Goal: Task Accomplishment & Management: Manage account settings

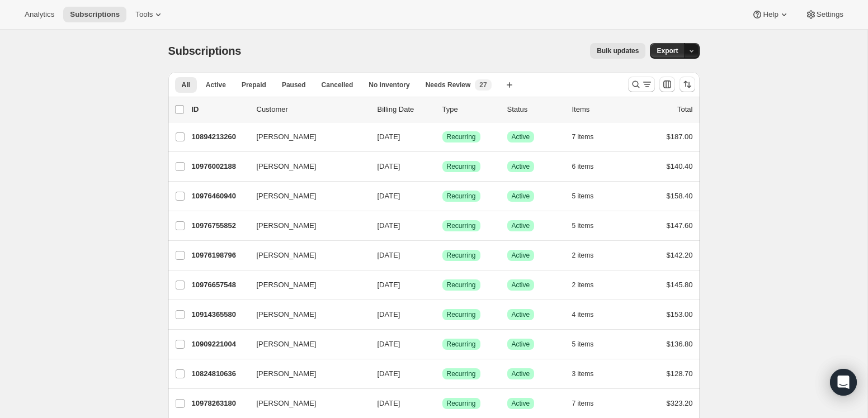
click at [694, 49] on icon "button" at bounding box center [691, 51] width 7 height 7
click at [660, 70] on span "Subscription data" at bounding box center [632, 74] width 56 height 8
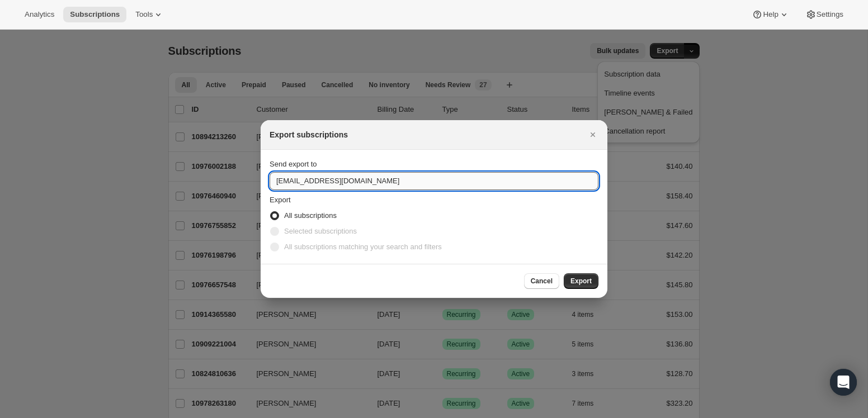
click at [445, 181] on input "[EMAIL_ADDRESS][DOMAIN_NAME]" at bounding box center [434, 181] width 329 height 18
click at [379, 185] on input "[EMAIL_ADDRESS][DOMAIN_NAME]" at bounding box center [434, 181] width 329 height 18
type input "[EMAIL_ADDRESS][DOMAIN_NAME]"
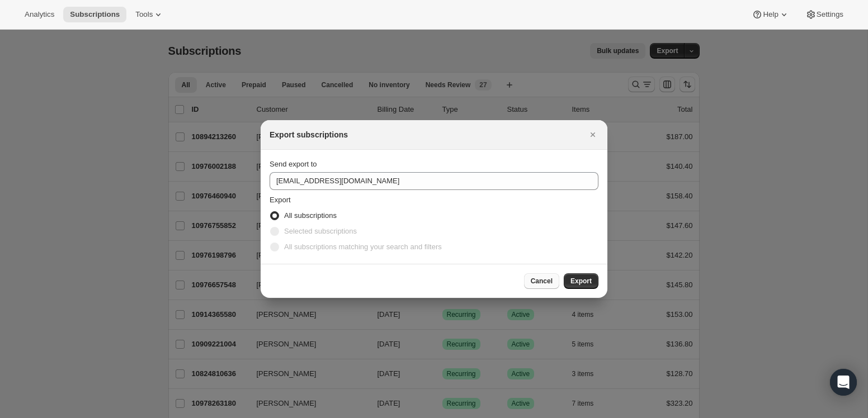
click at [539, 282] on span "Cancel" at bounding box center [542, 281] width 22 height 9
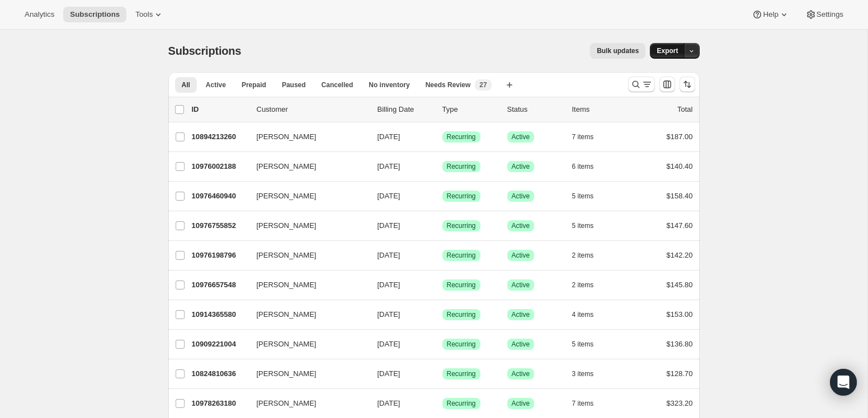
click at [672, 46] on button "Export" at bounding box center [667, 51] width 35 height 16
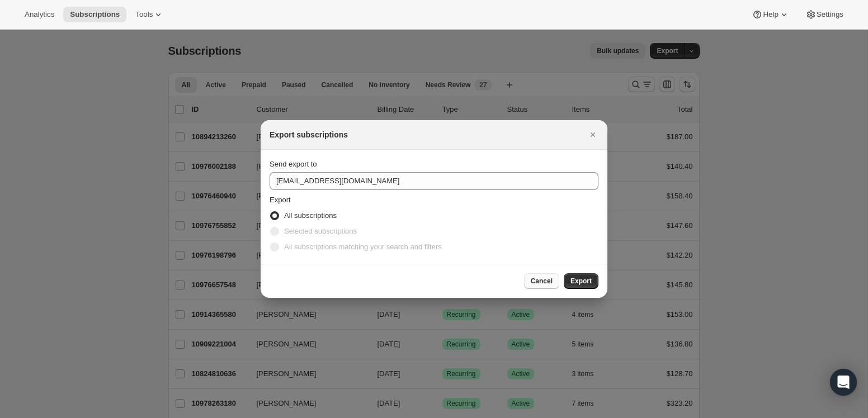
click at [534, 279] on span "Cancel" at bounding box center [542, 281] width 22 height 9
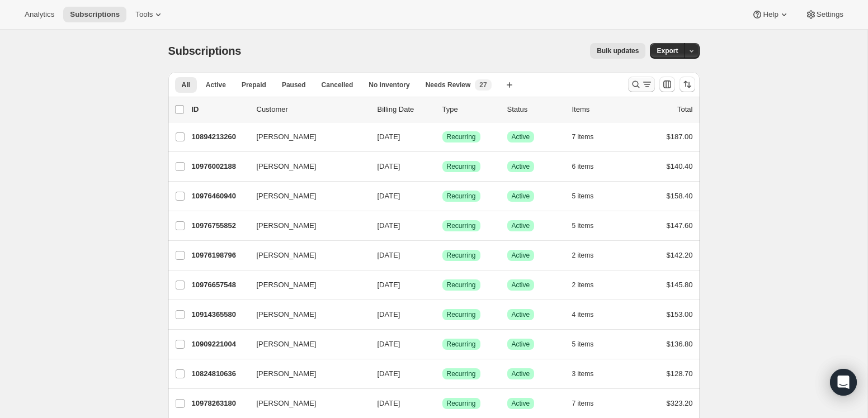
click at [655, 86] on button "Search and filter results" at bounding box center [641, 85] width 27 height 16
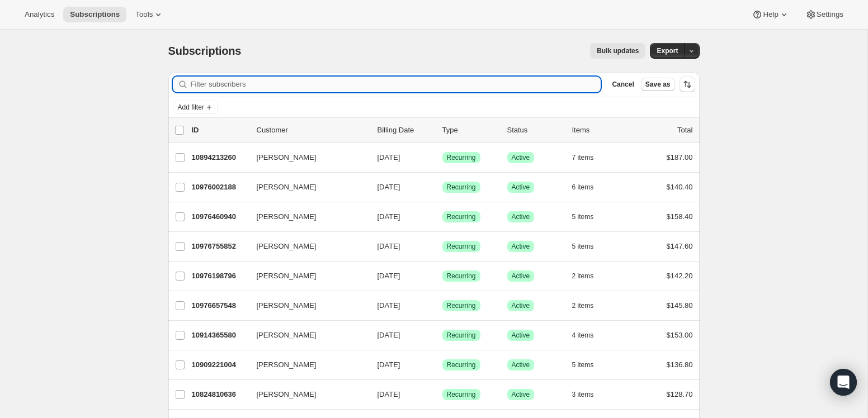
click at [263, 84] on input "Filter subscribers" at bounding box center [396, 85] width 411 height 16
click at [198, 108] on span "Add filter" at bounding box center [191, 107] width 26 height 9
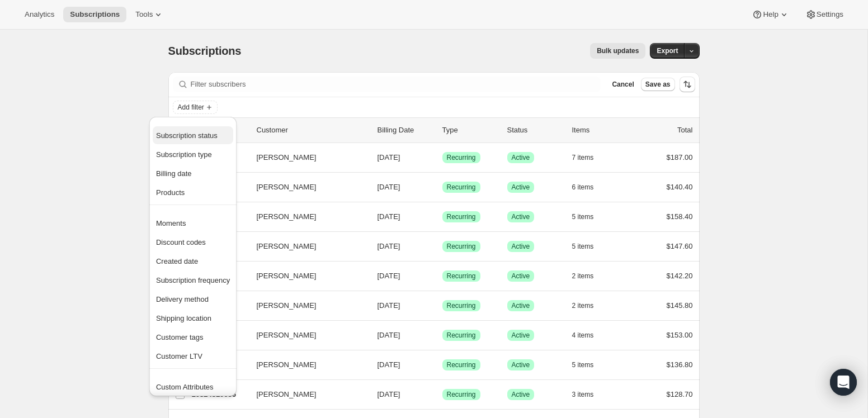
click at [195, 135] on span "Subscription status" at bounding box center [187, 135] width 62 height 8
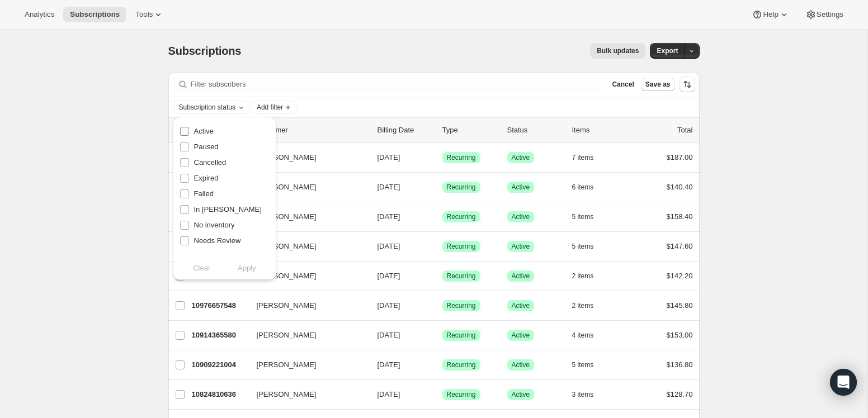
click at [185, 132] on input "Active" at bounding box center [184, 131] width 9 height 9
checkbox input "true"
click at [356, 60] on div "Subscriptions. This page is ready Subscriptions Bulk updates More actions Bulk …" at bounding box center [434, 51] width 532 height 43
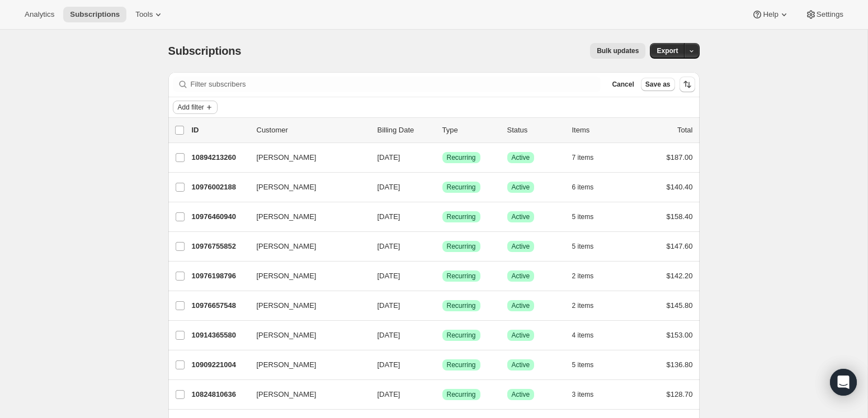
click at [198, 107] on span "Add filter" at bounding box center [191, 107] width 26 height 9
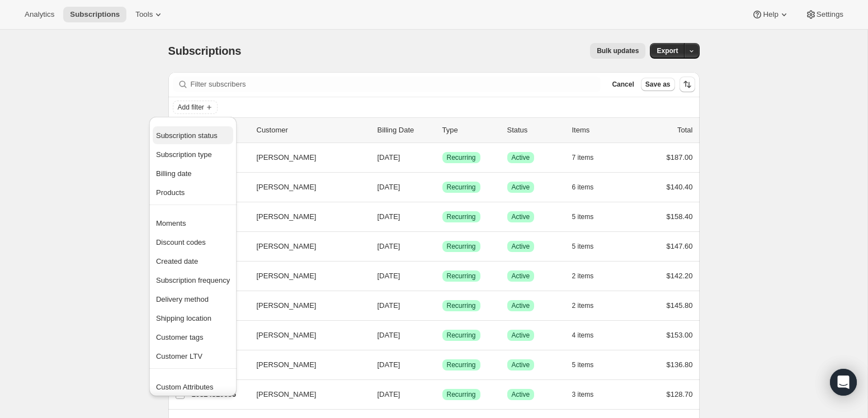
click at [192, 131] on span "Subscription status" at bounding box center [193, 135] width 74 height 11
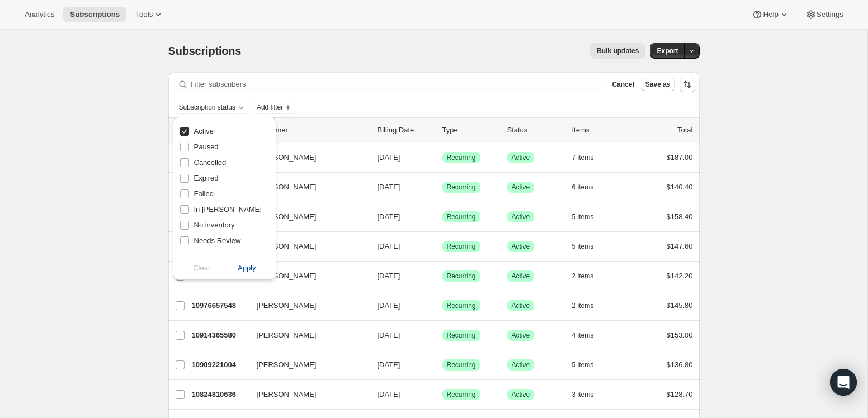
click at [243, 274] on span "Apply" at bounding box center [247, 268] width 18 height 11
click at [674, 56] on button "Export" at bounding box center [667, 51] width 35 height 16
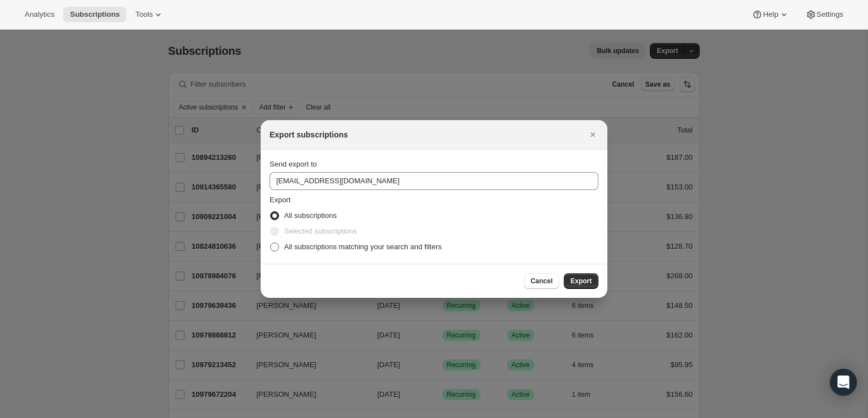
click at [368, 248] on span "All subscriptions matching your search and filters" at bounding box center [363, 247] width 158 height 8
click at [271, 243] on input "All subscriptions matching your search and filters" at bounding box center [270, 243] width 1 height 1
radio input "true"
click at [571, 279] on span "Export" at bounding box center [581, 281] width 21 height 9
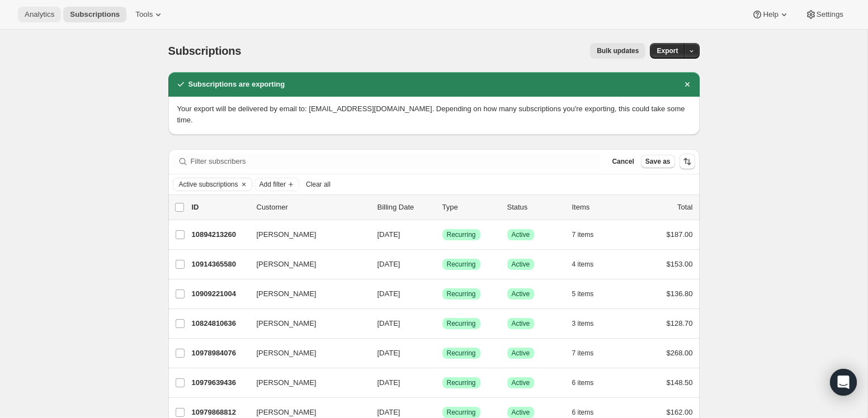
click at [44, 11] on span "Analytics" at bounding box center [40, 14] width 30 height 9
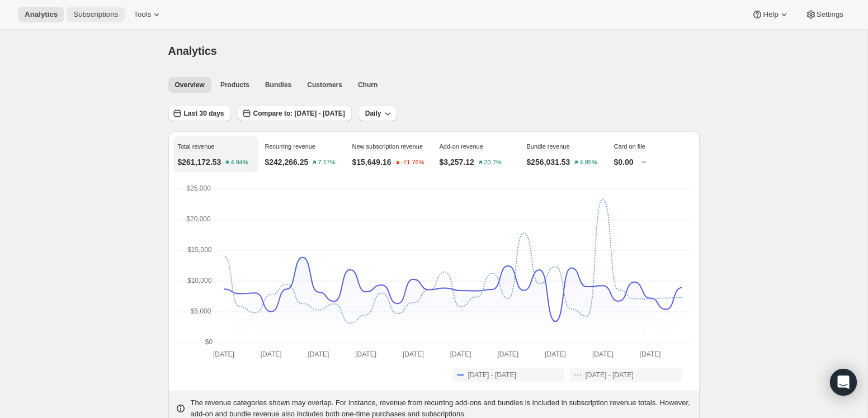
click at [81, 18] on span "Subscriptions" at bounding box center [95, 14] width 45 height 9
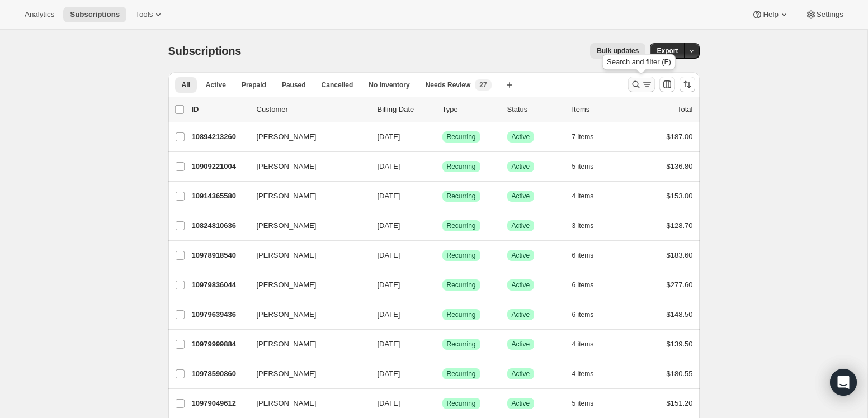
click at [637, 81] on icon "Search and filter results" at bounding box center [636, 84] width 11 height 11
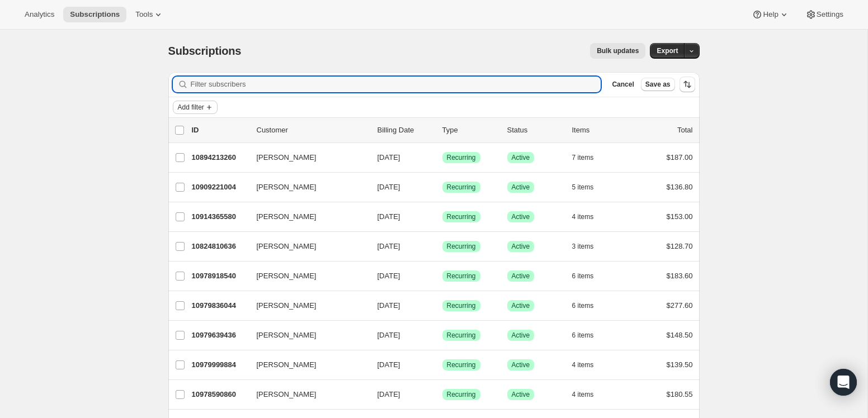
click at [204, 105] on span "Add filter" at bounding box center [191, 107] width 26 height 9
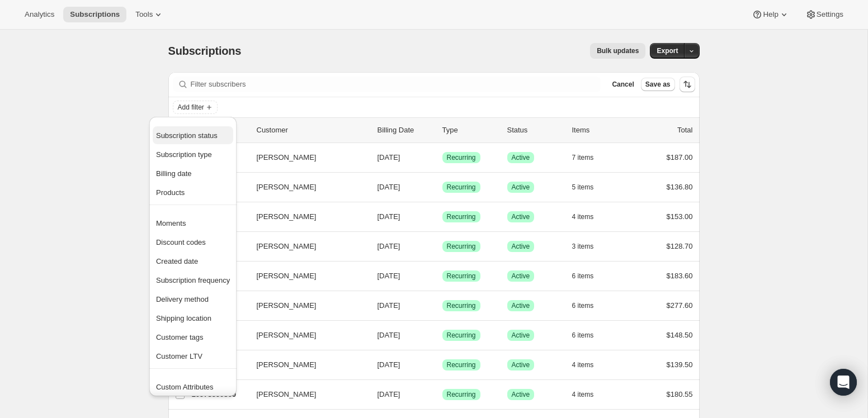
click at [199, 133] on span "Subscription status" at bounding box center [187, 135] width 62 height 8
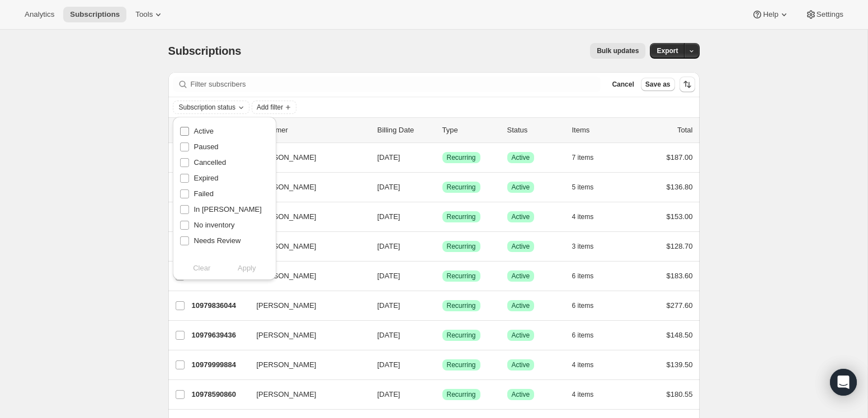
click at [209, 132] on span "Active" at bounding box center [204, 131] width 20 height 8
click at [189, 132] on input "Active" at bounding box center [184, 131] width 9 height 9
checkbox input "true"
click at [239, 271] on span "Apply" at bounding box center [247, 268] width 18 height 11
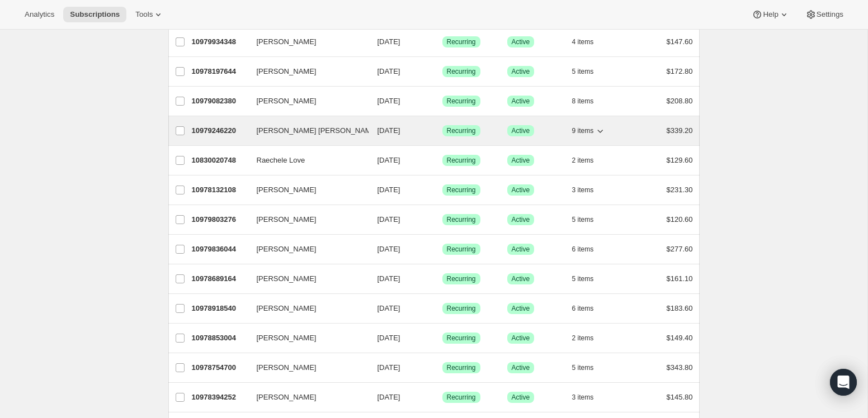
scroll to position [433, 0]
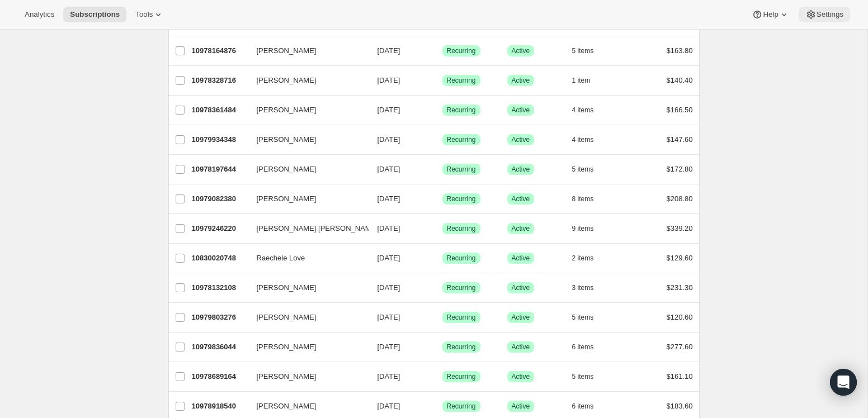
click at [822, 17] on span "Settings" at bounding box center [830, 14] width 27 height 9
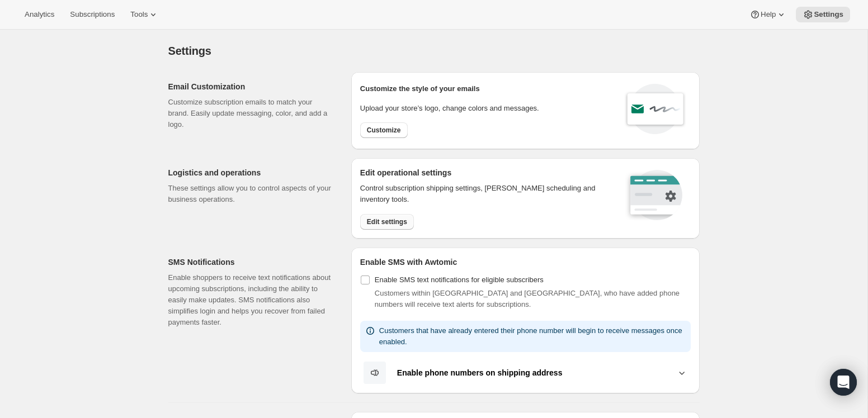
click at [395, 223] on span "Edit settings" at bounding box center [387, 222] width 40 height 9
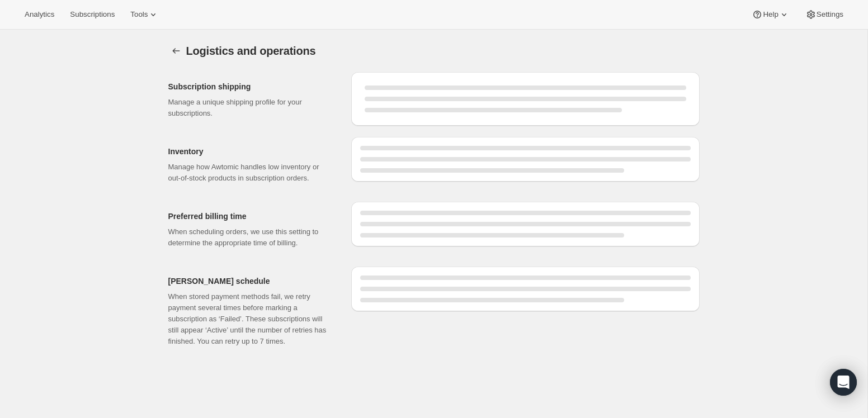
select select "11:00"
select select "DAY"
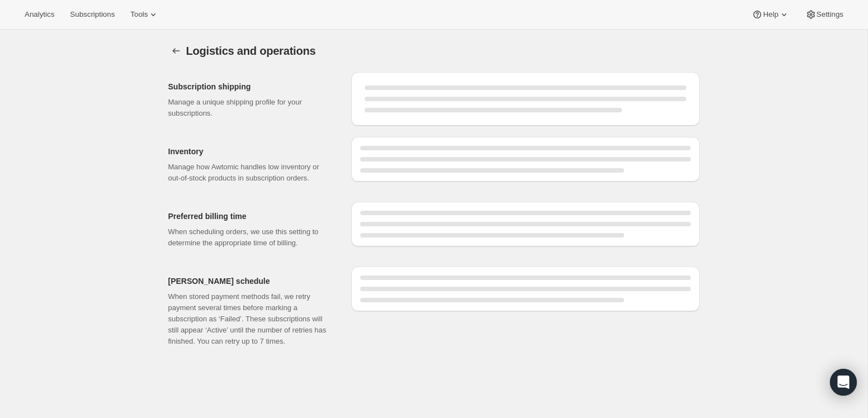
select select "DAY"
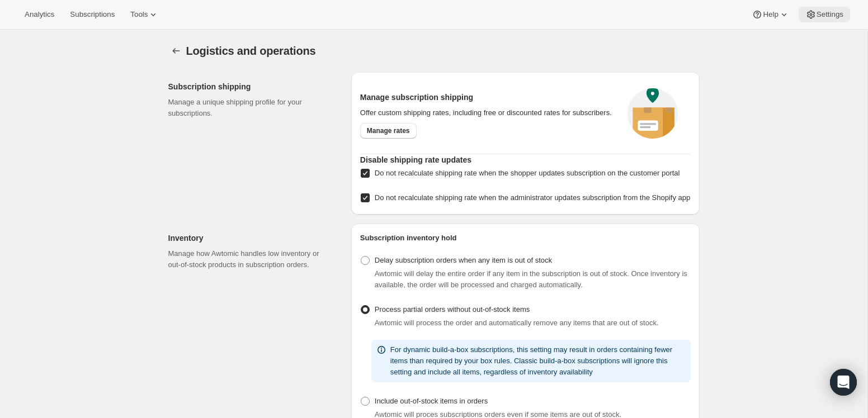
click at [811, 13] on icon at bounding box center [811, 15] width 8 height 8
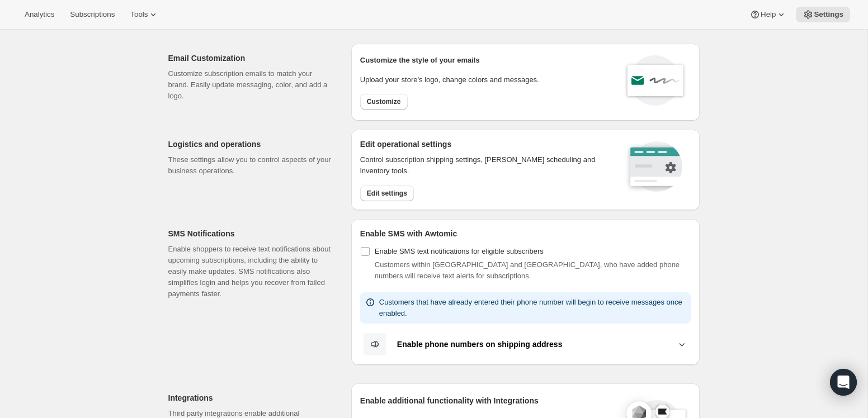
scroll to position [30, 0]
click at [391, 102] on span "Customize" at bounding box center [384, 100] width 34 height 9
select select "subscriptionMessage"
select select "5"
select select "15"
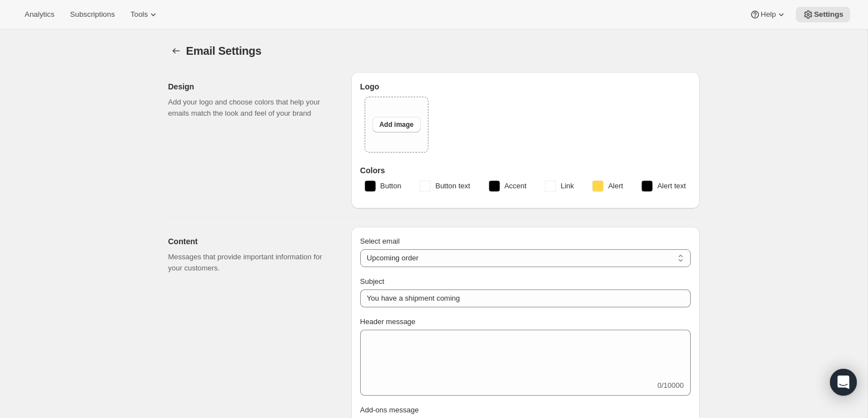
type input "Get ready for your upcoming Wine Club shipment! 📦"
type textarea "Good news! Your next Wine Club order is about to be processed."
select select "7"
type input "ONEHOPE Wine"
checkbox input "false"
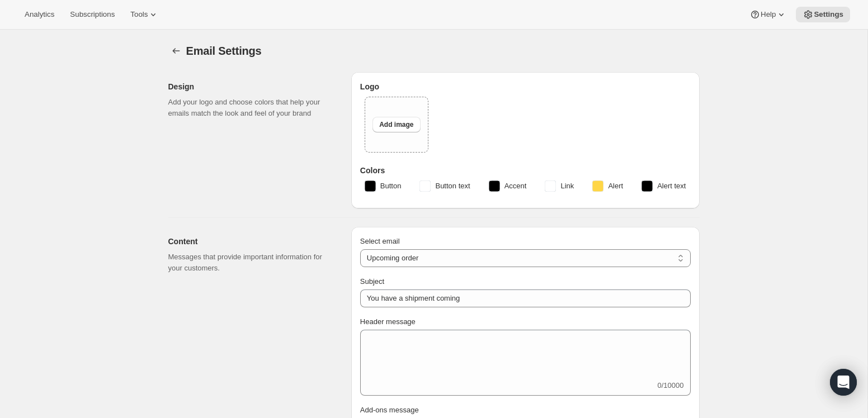
checkbox input "false"
type input "[PERSON_NAME][EMAIL_ADDRESS][DOMAIN_NAME]"
checkbox input "true"
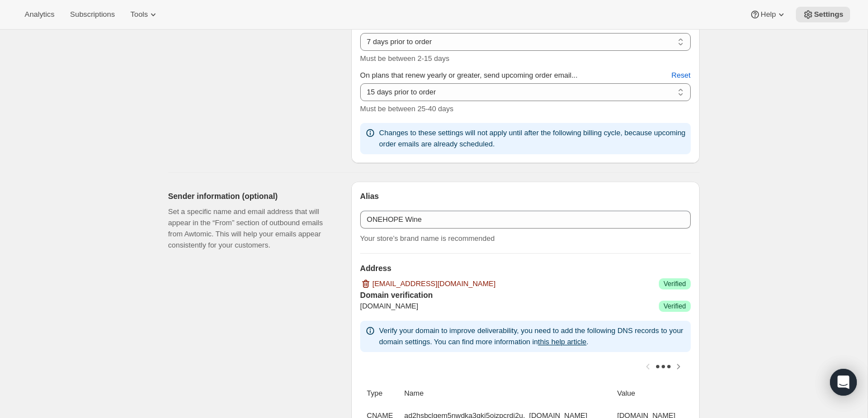
scroll to position [535, 0]
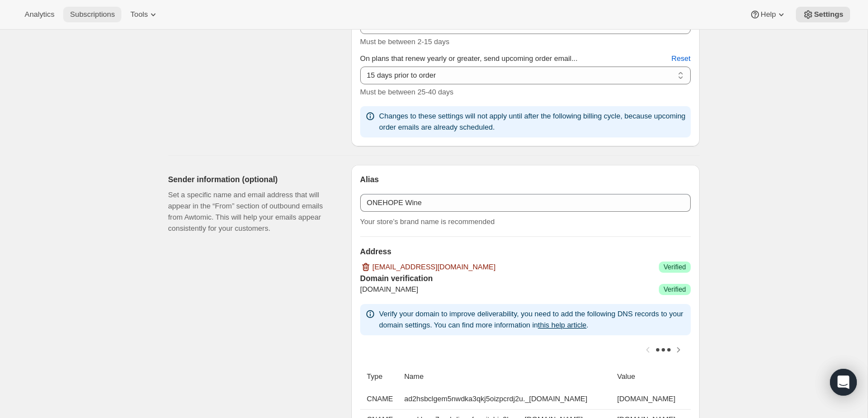
click at [98, 17] on span "Subscriptions" at bounding box center [92, 14] width 45 height 9
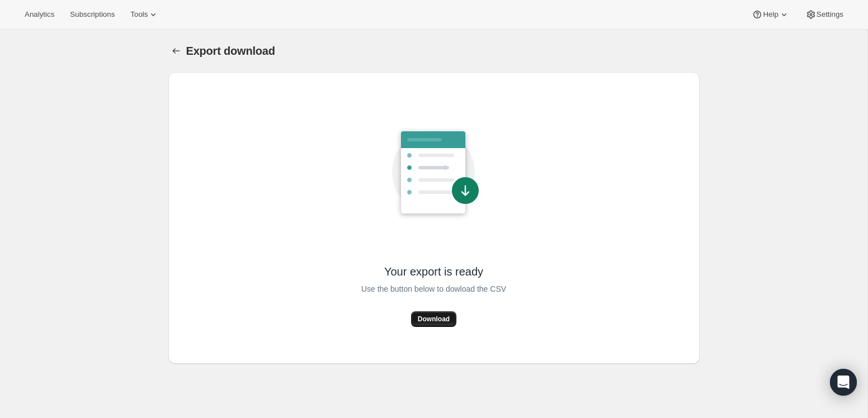
click at [436, 322] on span "Download" at bounding box center [434, 319] width 32 height 9
